Goal: Information Seeking & Learning: Understand process/instructions

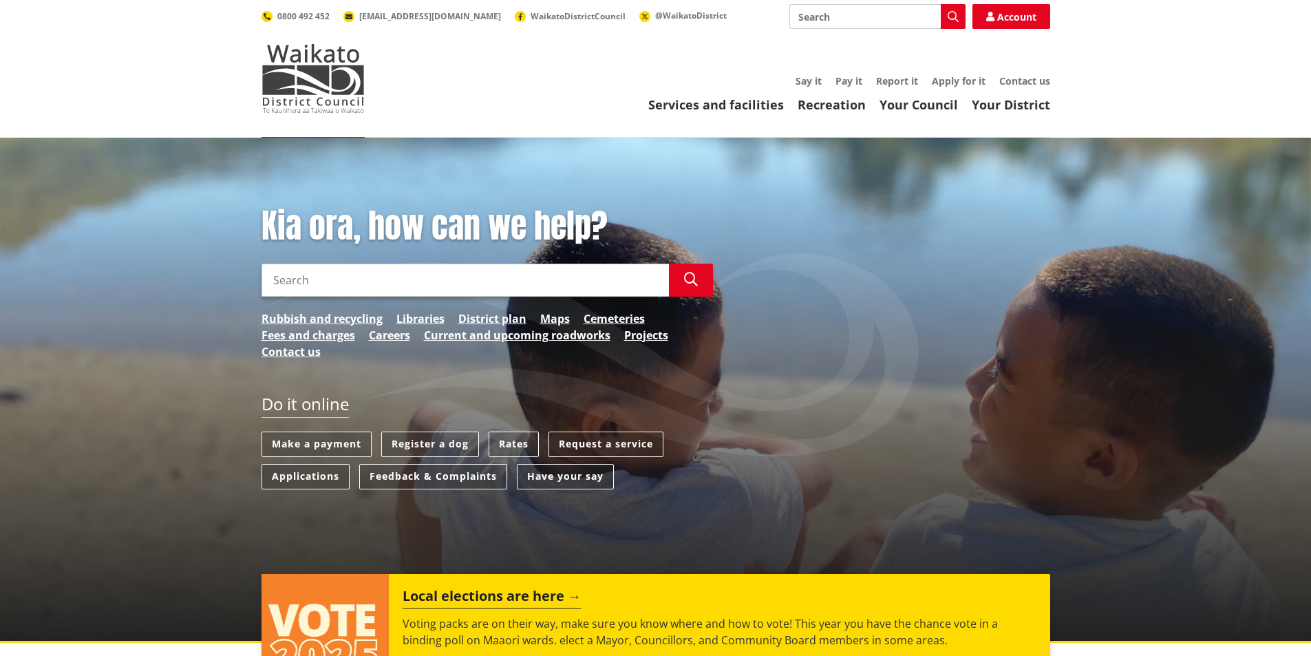
click at [321, 285] on input "Search" at bounding box center [465, 280] width 407 height 33
type input "ps3"
click at [699, 279] on button "Search" at bounding box center [691, 280] width 44 height 33
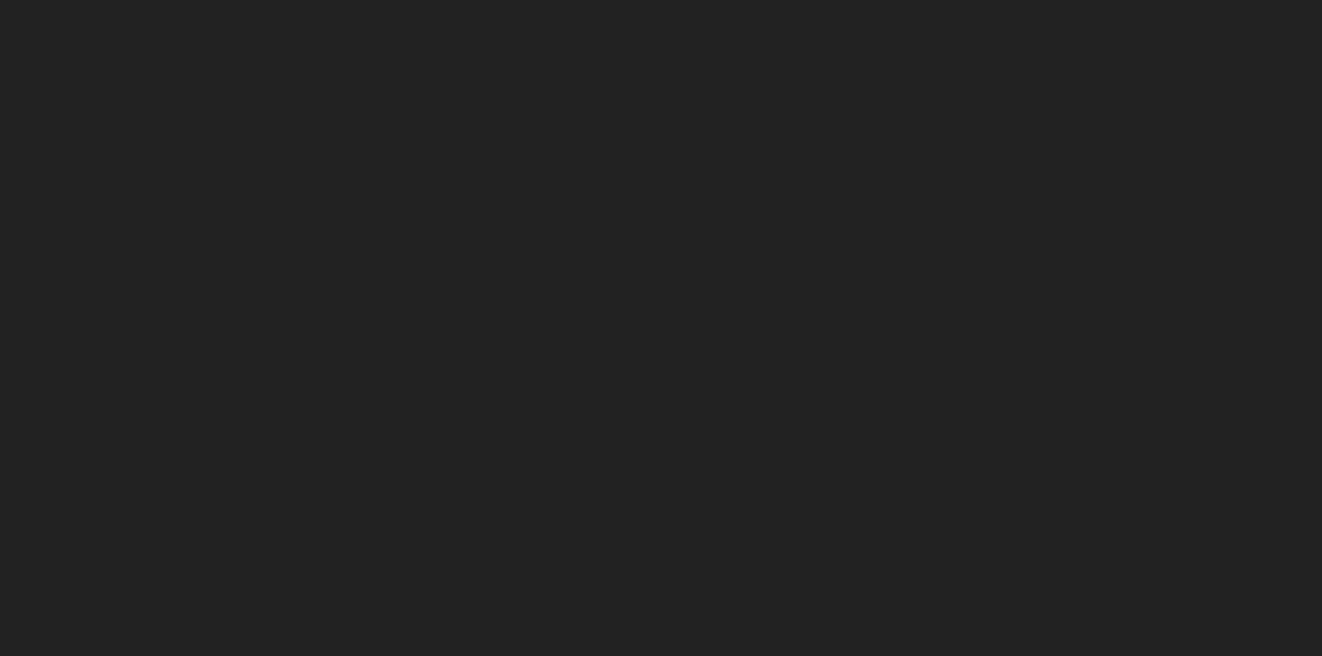
click at [701, 0] on html at bounding box center [661, 0] width 1322 height 0
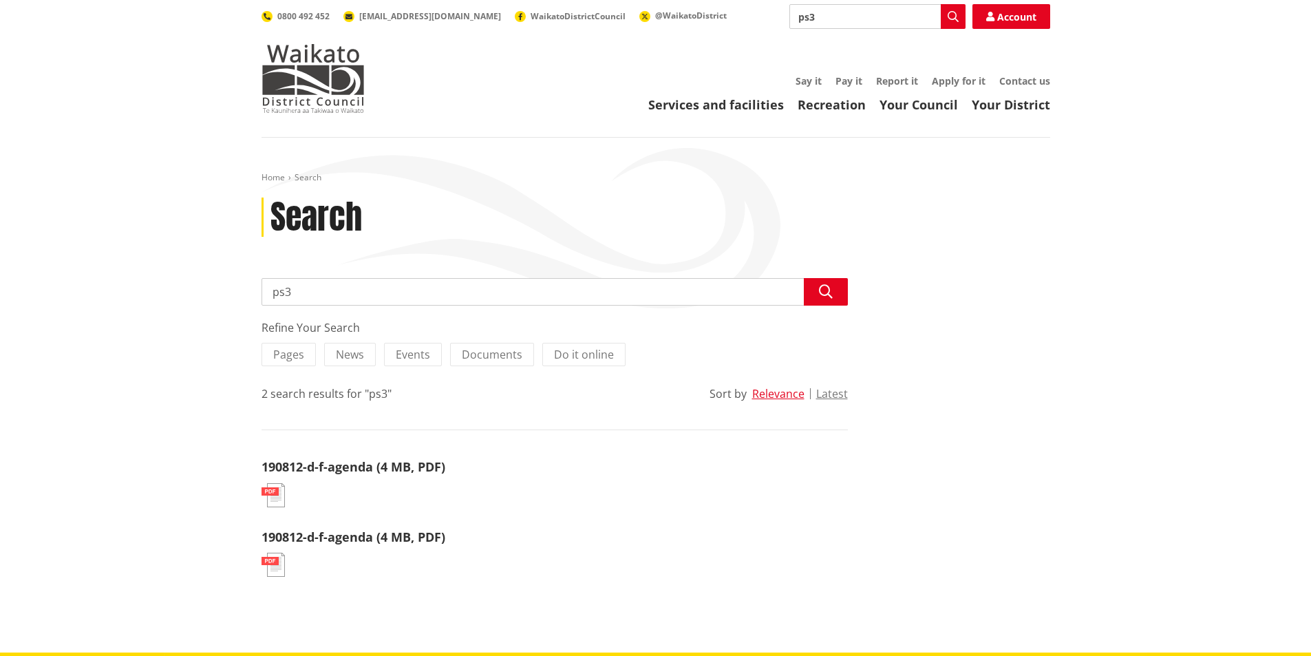
click at [553, 65] on div "Toggle search Toggle navigation Services and facilities Recreation Your Council…" at bounding box center [655, 58] width 809 height 109
drag, startPoint x: 858, startPoint y: 11, endPoint x: 472, endPoint y: -3, distance: 386.4
click at [472, 0] on html "Skip to content Toggle search Toggle navigation Services and facilities Recreat…" at bounding box center [655, 630] width 1311 height 1260
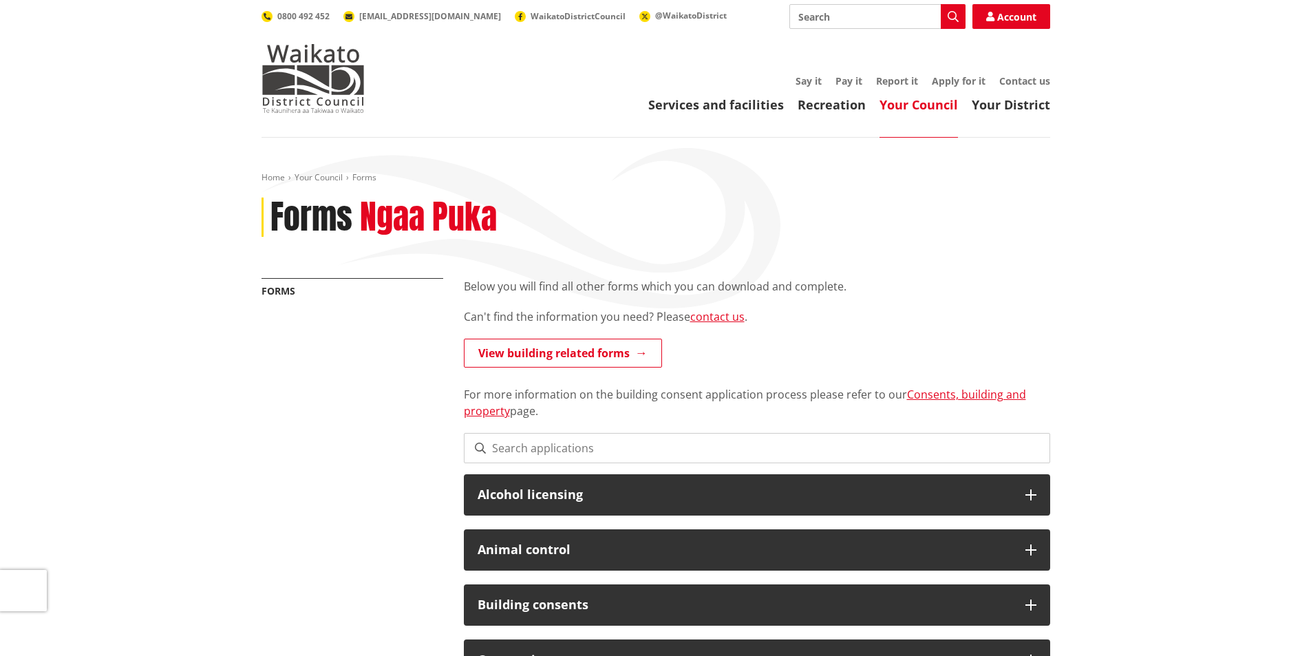
click at [559, 439] on input at bounding box center [757, 448] width 586 height 30
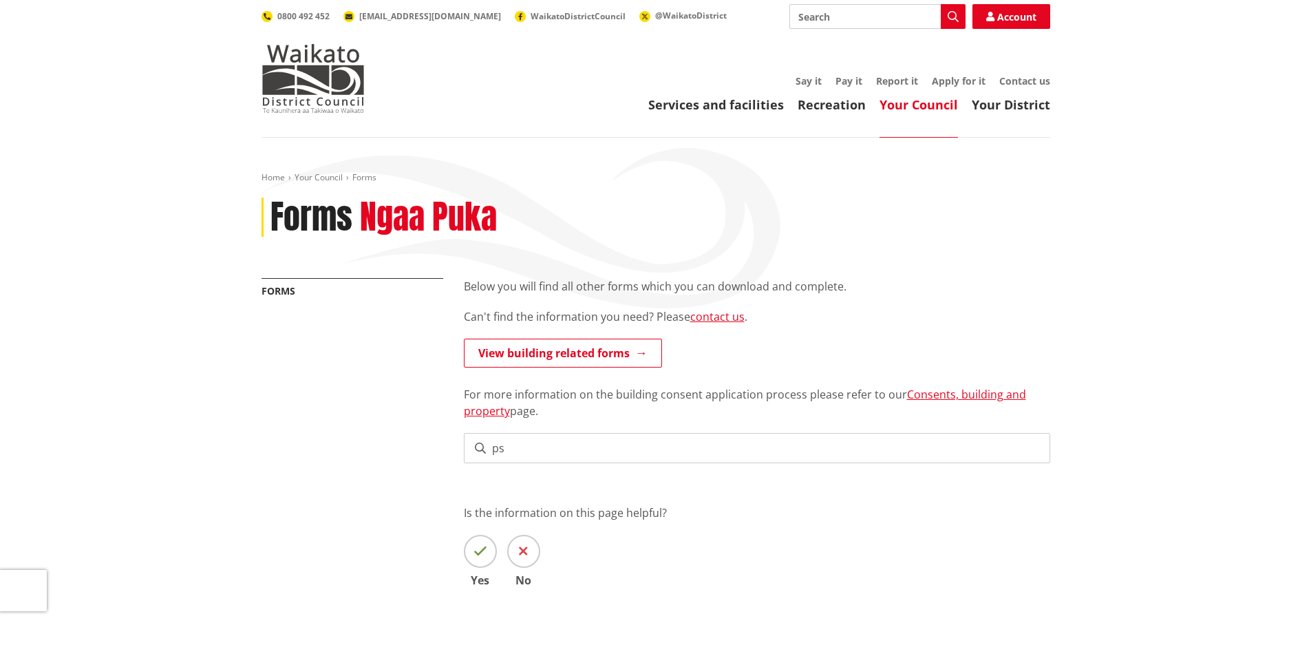
type input "p"
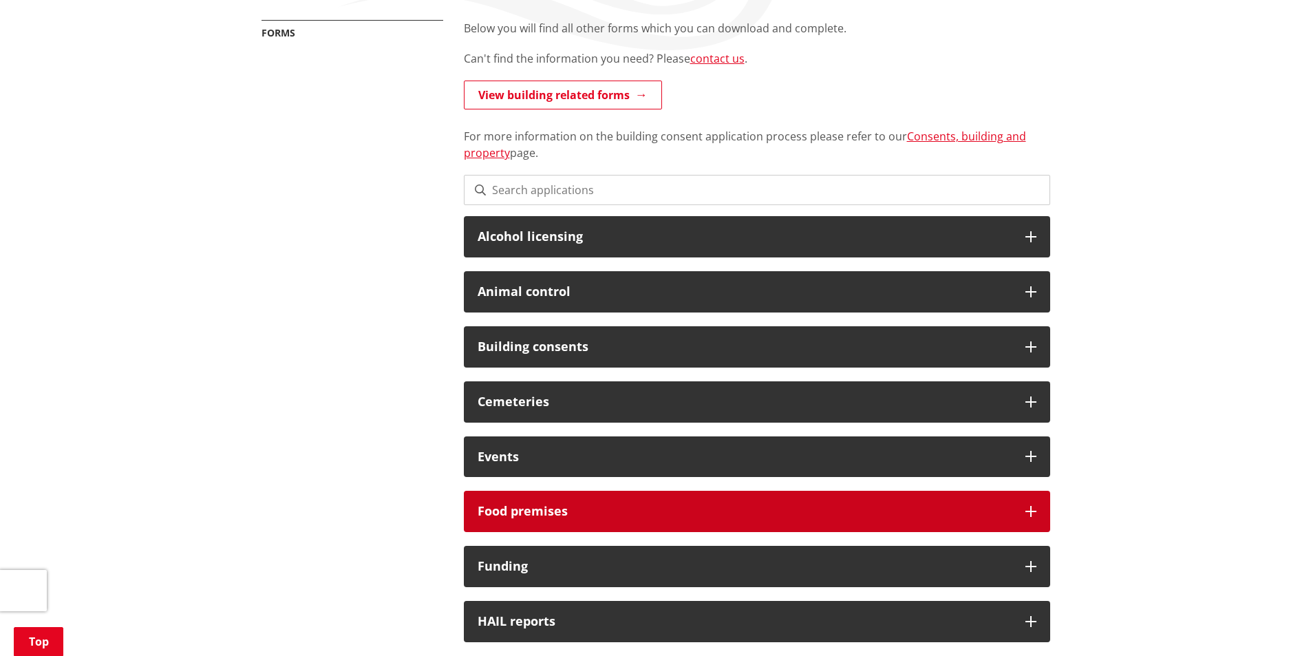
scroll to position [275, 0]
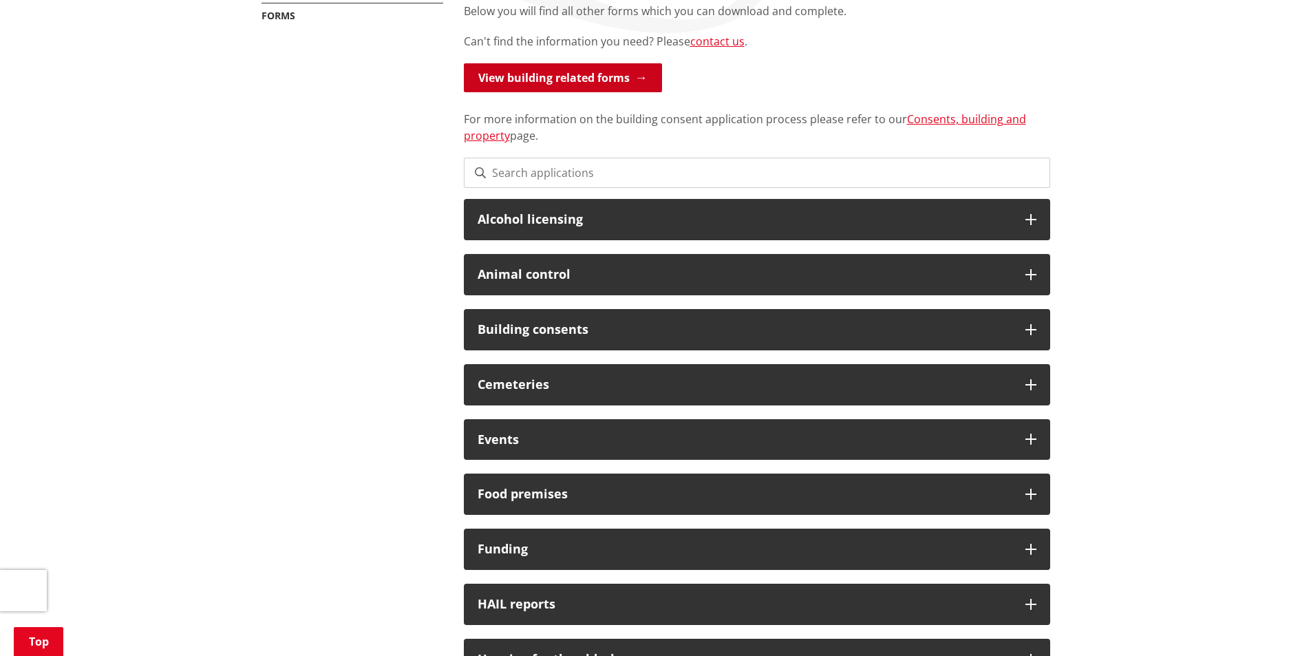
click at [562, 81] on link "View building related forms" at bounding box center [563, 77] width 198 height 29
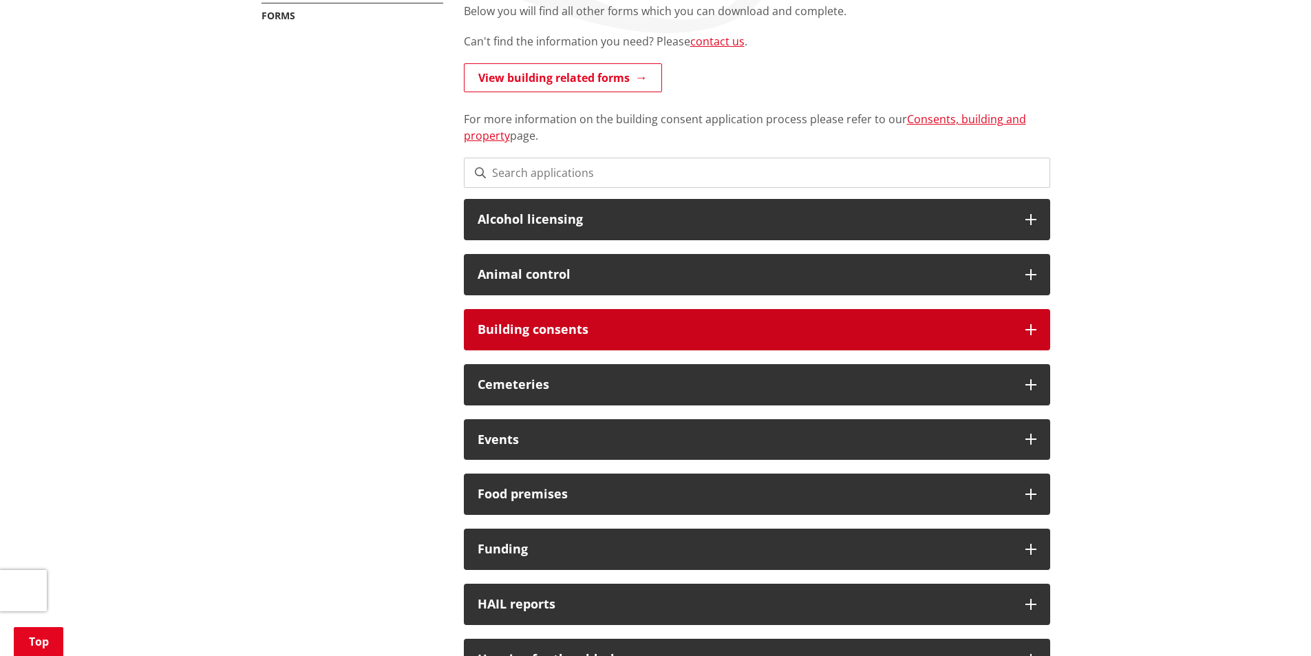
click at [675, 341] on div "Building consents" at bounding box center [757, 329] width 586 height 41
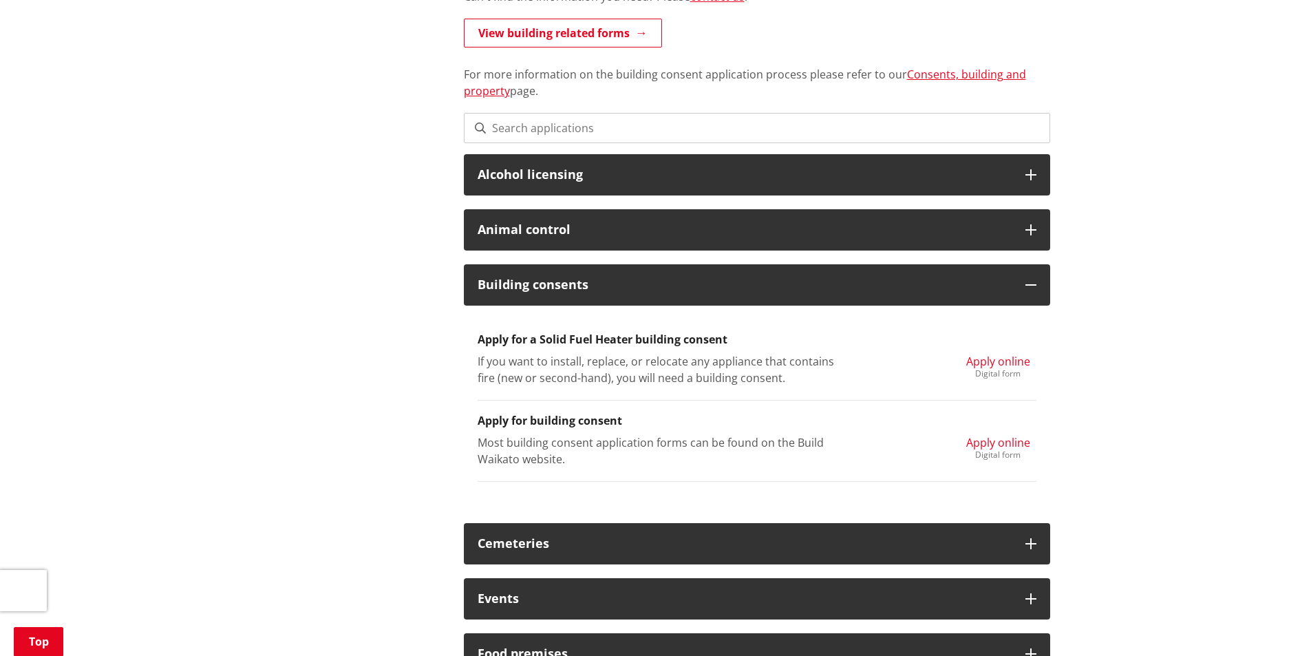
scroll to position [344, 0]
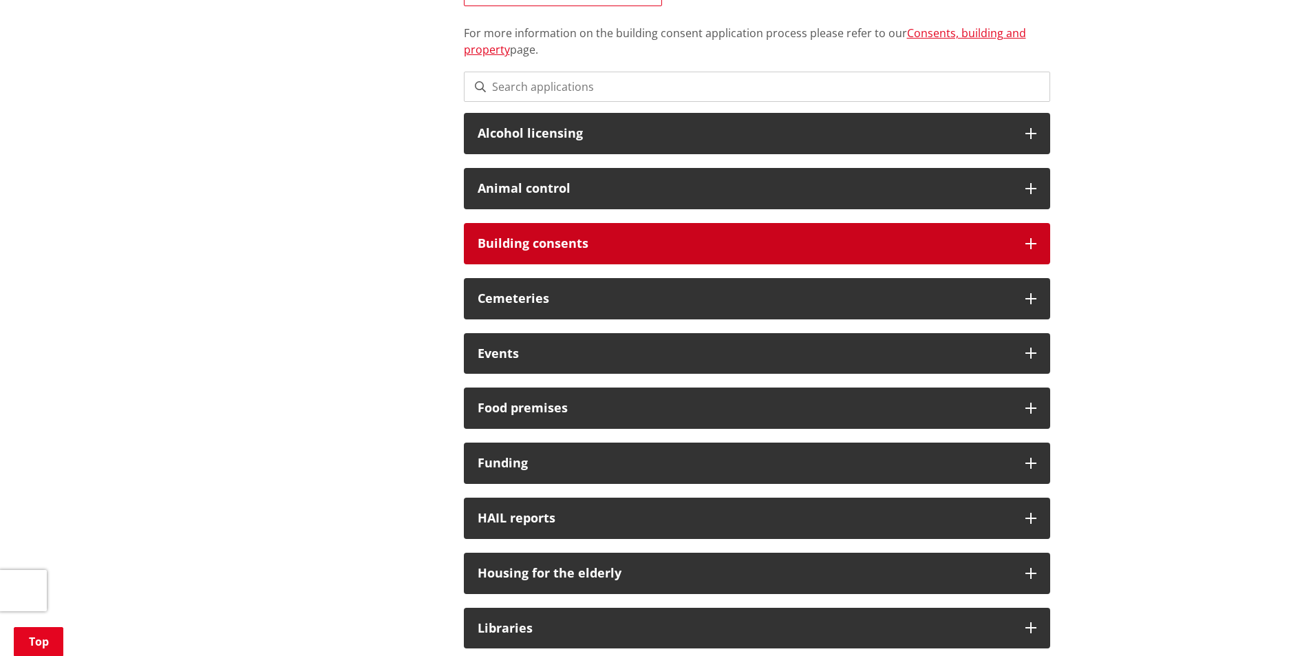
scroll to position [337, 0]
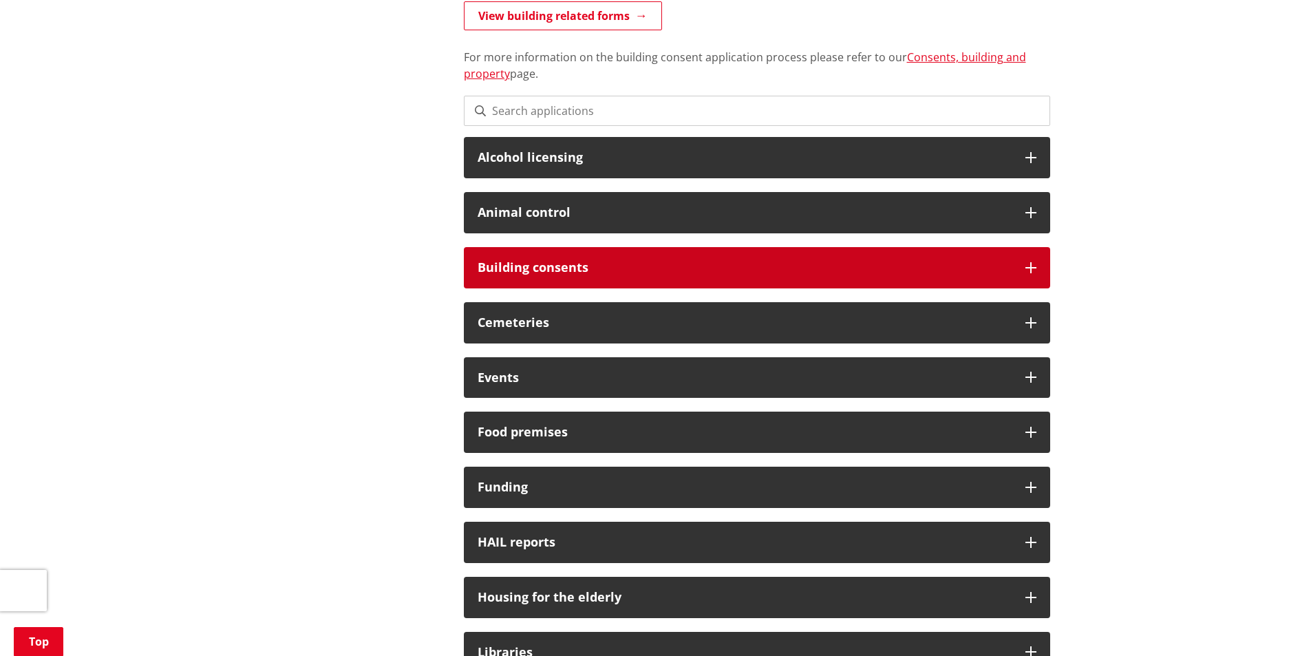
click at [555, 266] on h3 "Building consents" at bounding box center [745, 268] width 534 height 14
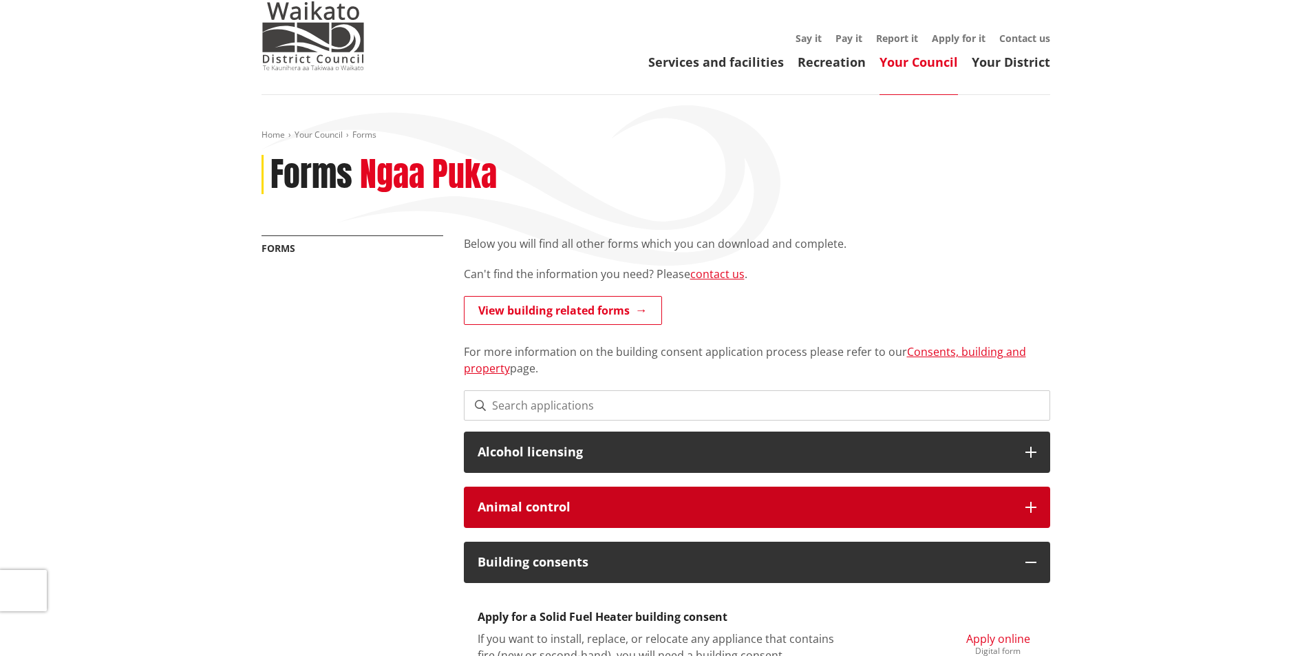
scroll to position [0, 0]
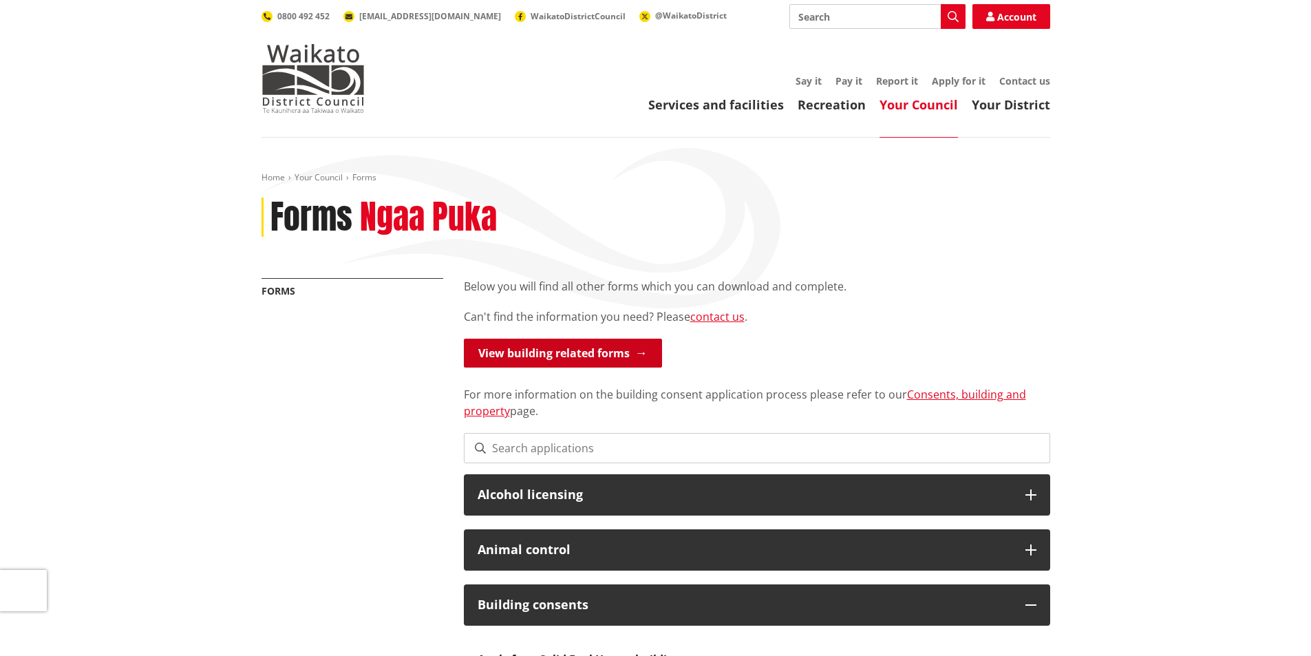
click at [574, 353] on link "View building related forms" at bounding box center [563, 353] width 198 height 29
